Goal: Information Seeking & Learning: Learn about a topic

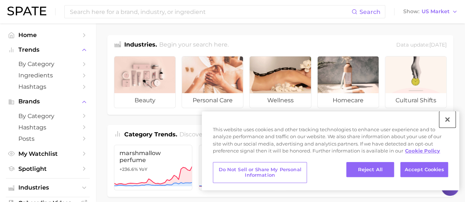
click at [447, 122] on button "Close" at bounding box center [447, 120] width 16 height 16
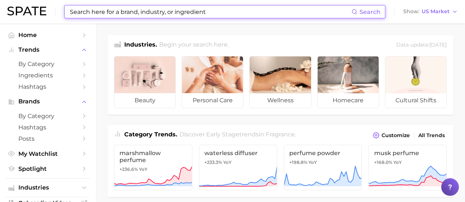
click at [129, 15] on input at bounding box center [210, 12] width 282 height 12
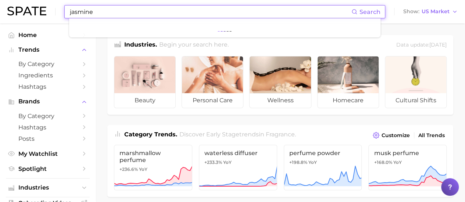
type input "jasmine"
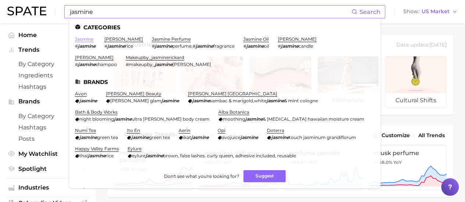
click at [86, 41] on link "jasmine" at bounding box center [84, 39] width 18 height 6
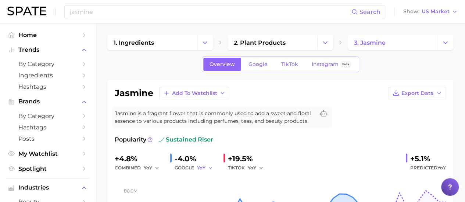
click at [210, 168] on icon "button" at bounding box center [209, 168] width 5 height 5
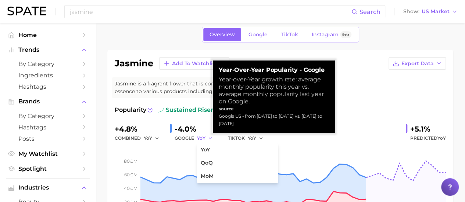
scroll to position [37, 0]
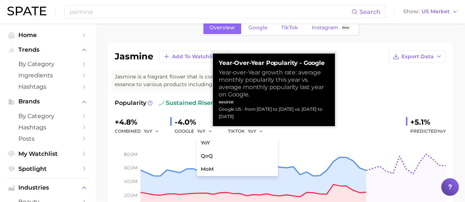
click at [378, 89] on div "jasmine Add to Watchlist Export Data Jasmine is a fragrant flower that is commo…" at bounding box center [280, 138] width 331 height 177
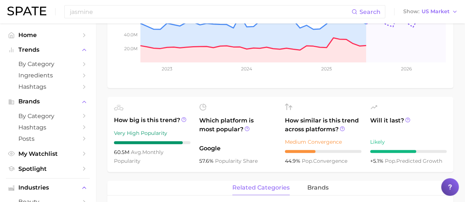
scroll to position [220, 0]
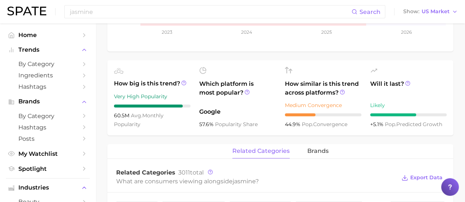
click at [303, 151] on div "related categories brands" at bounding box center [280, 151] width 346 height 15
click at [335, 152] on div "related categories brands" at bounding box center [280, 151] width 346 height 15
click at [305, 152] on div "related categories brands" at bounding box center [280, 151] width 346 height 15
click at [309, 151] on span "brands" at bounding box center [317, 151] width 21 height 7
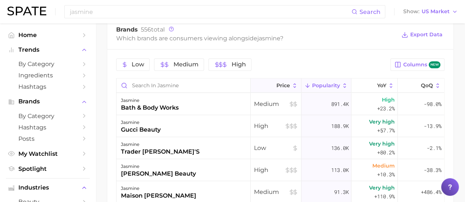
scroll to position [294, 0]
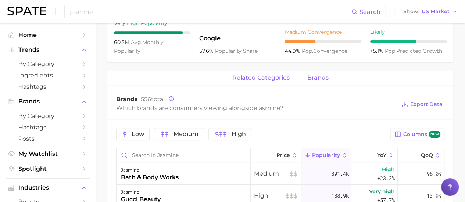
click at [265, 76] on span "related categories" at bounding box center [260, 78] width 57 height 7
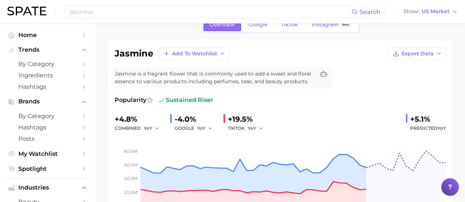
scroll to position [0, 0]
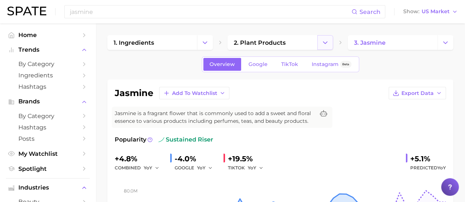
click at [327, 44] on icon "Change Category" at bounding box center [325, 43] width 8 height 8
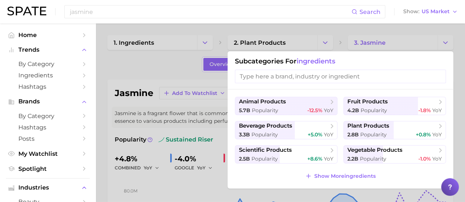
click at [322, 31] on div at bounding box center [232, 101] width 465 height 202
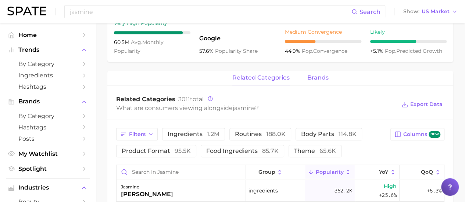
click at [307, 80] on span "brands" at bounding box center [317, 78] width 21 height 7
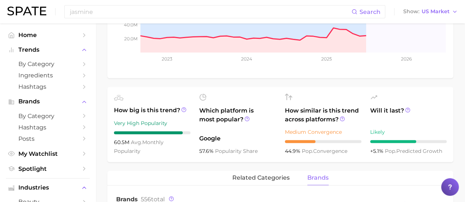
scroll to position [193, 0]
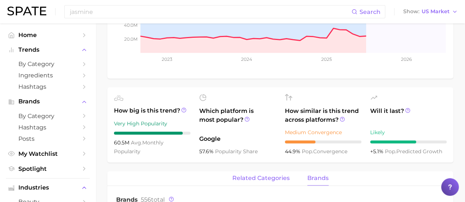
click at [256, 178] on span "related categories" at bounding box center [260, 178] width 57 height 7
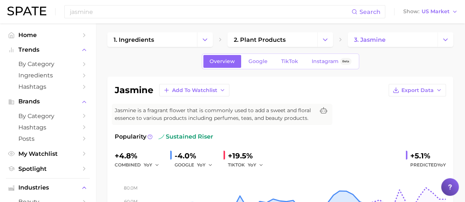
scroll to position [0, 0]
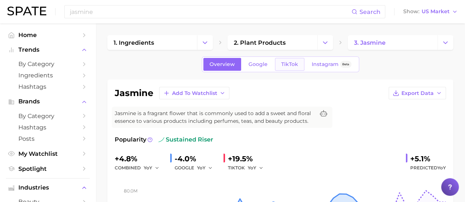
click at [279, 67] on link "TikTok" at bounding box center [289, 64] width 29 height 13
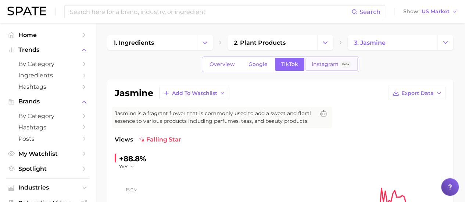
click at [315, 69] on link "Instagram Beta" at bounding box center [331, 64] width 52 height 13
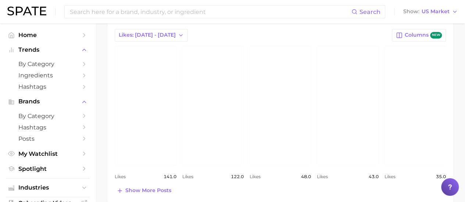
scroll to position [306, 0]
